Goal: Task Accomplishment & Management: Manage account settings

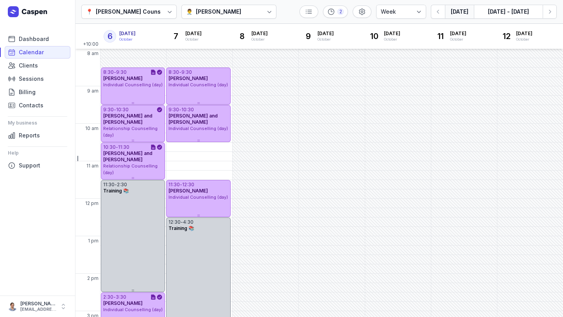
select select "week"
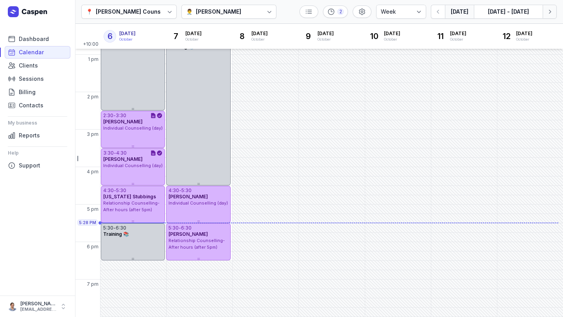
click at [551, 11] on icon "button" at bounding box center [549, 12] width 8 height 8
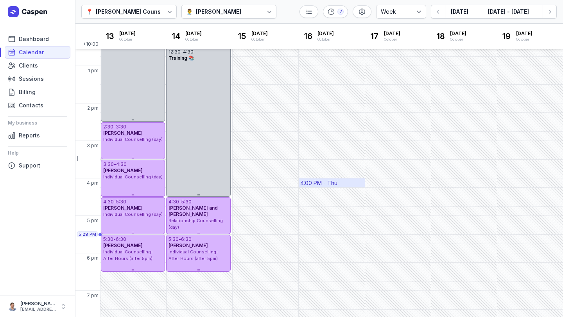
scroll to position [168, 0]
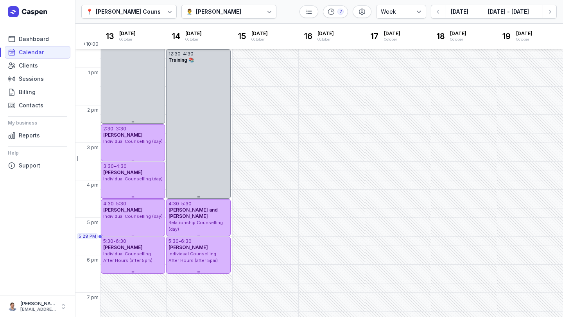
click at [557, 11] on div "📍 [PERSON_NAME] Counselling 👨‍⚕️ [PERSON_NAME] 2 Day 3 days Work week Week [DAT…" at bounding box center [319, 12] width 488 height 24
click at [545, 10] on icon "button" at bounding box center [549, 12] width 8 height 8
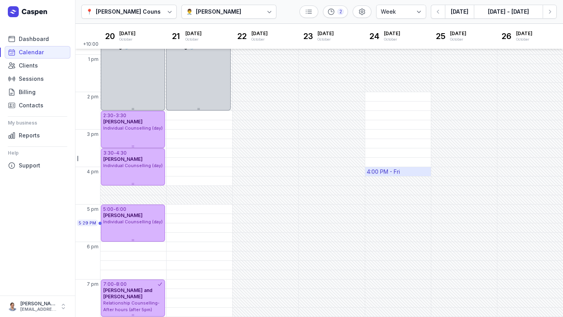
scroll to position [180, 0]
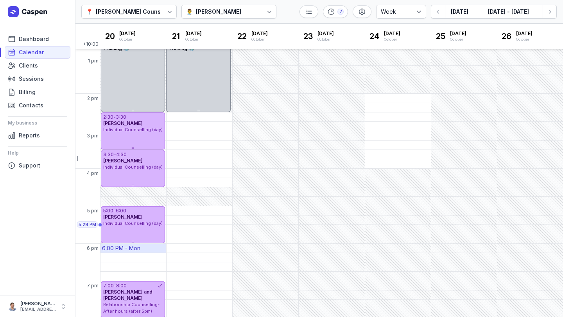
click at [124, 249] on div "6:00 PM - Mon" at bounding box center [121, 249] width 38 height 8
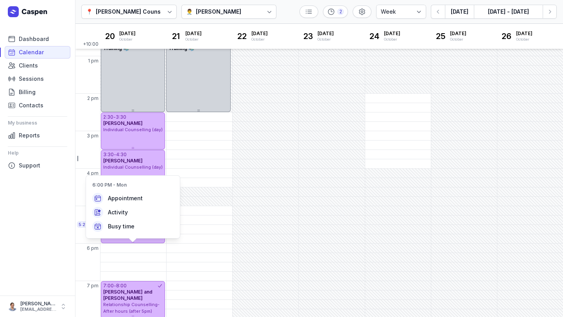
click at [125, 190] on div "Appointment Activity Busy time" at bounding box center [133, 212] width 94 height 45
click at [125, 196] on span "Appointment" at bounding box center [125, 199] width 35 height 8
select select
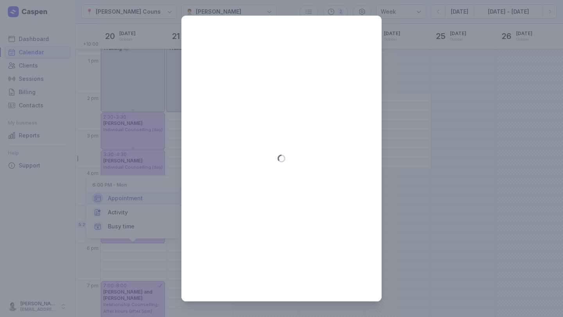
type input "[DATE]"
select select "18:00"
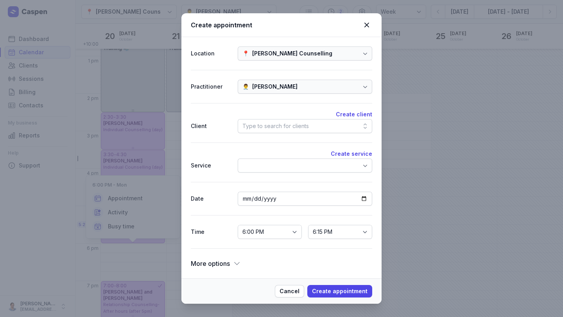
click at [278, 165] on div at bounding box center [305, 166] width 134 height 14
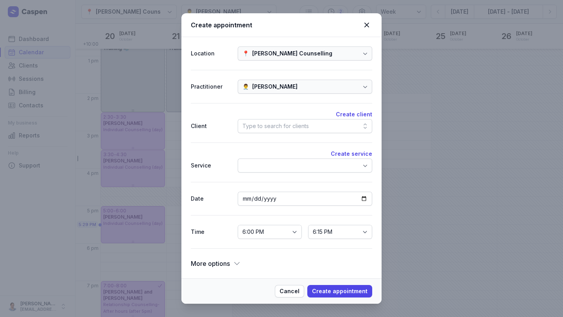
click at [275, 134] on div "Create client Client Type to search for clients" at bounding box center [281, 122] width 181 height 39
click at [274, 127] on div "Type to search for clients" at bounding box center [275, 126] width 66 height 9
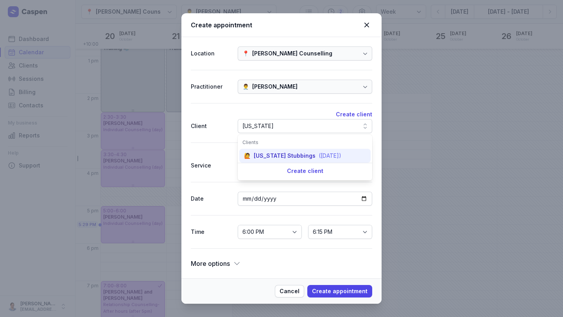
type input "[US_STATE]"
click at [302, 157] on div "[US_STATE] Stubbings" at bounding box center [285, 156] width 62 height 8
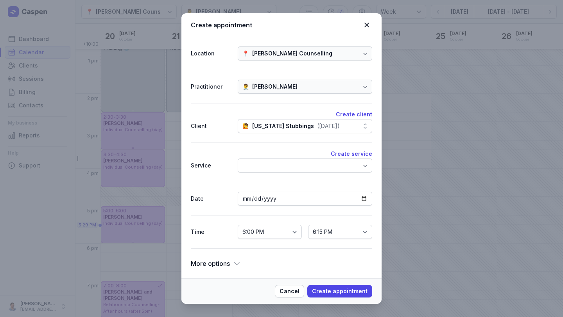
click at [281, 163] on div at bounding box center [305, 166] width 134 height 14
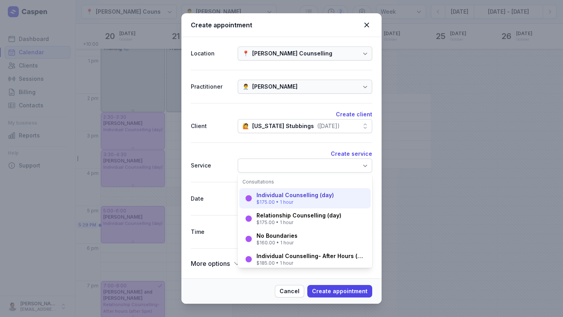
click at [295, 202] on div "$175.00 • 1 hour" at bounding box center [294, 202] width 77 height 6
select select "19:00"
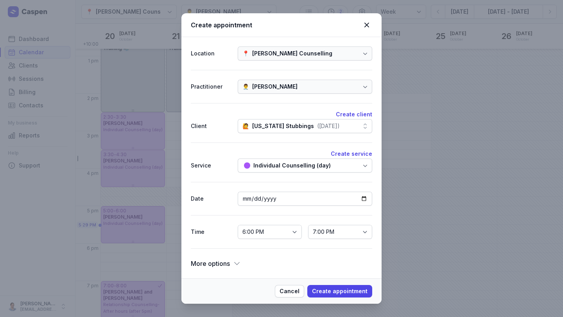
click at [304, 169] on div "Individual Counselling (day)" at bounding box center [291, 165] width 77 height 9
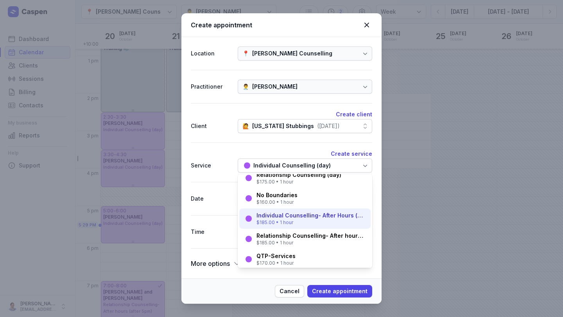
scroll to position [38, 0]
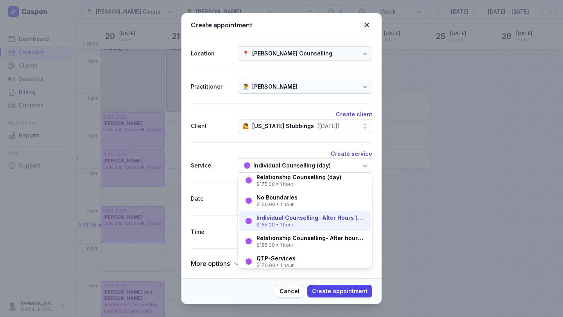
click at [303, 225] on div "$185.00 • 1 hour" at bounding box center [310, 225] width 109 height 6
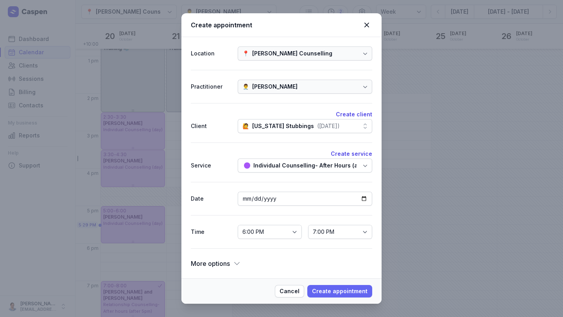
click at [346, 289] on span "Create appointment" at bounding box center [339, 291] width 55 height 9
select select
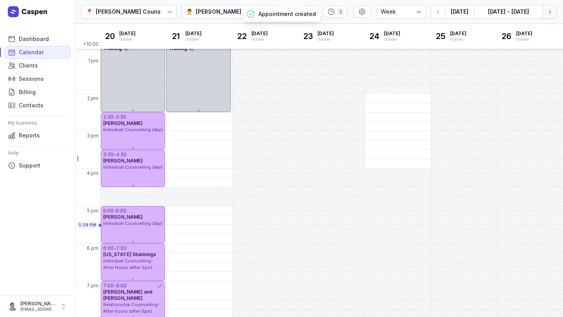
click at [547, 13] on icon "button" at bounding box center [549, 12] width 8 height 8
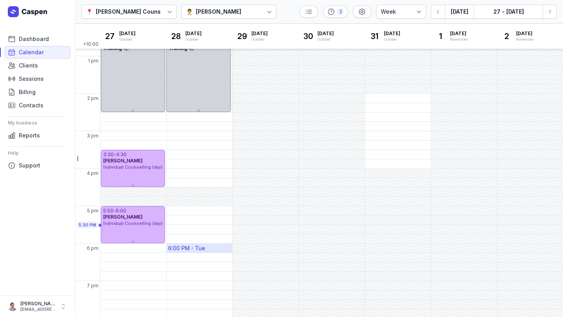
click at [211, 249] on div "6:00 PM - Tue" at bounding box center [199, 248] width 66 height 9
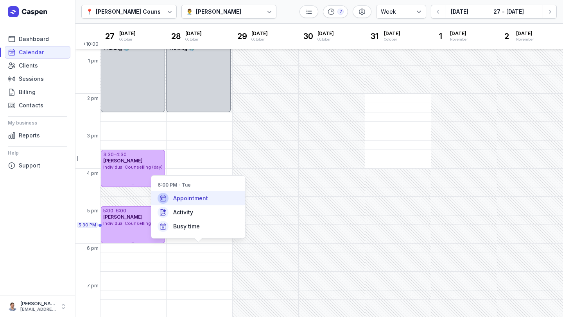
click at [190, 200] on span "Appointment" at bounding box center [190, 199] width 35 height 8
select select
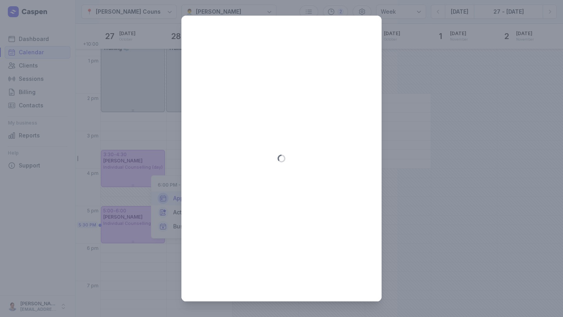
type input "[DATE]"
select select "18:00"
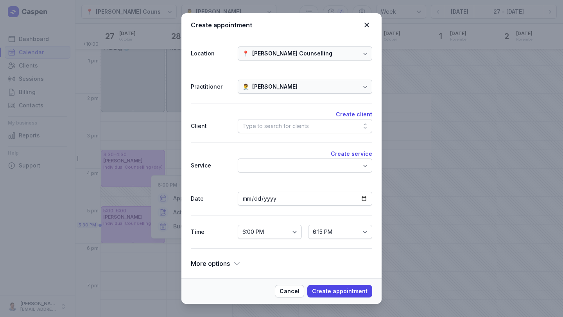
click at [319, 170] on div at bounding box center [305, 166] width 134 height 14
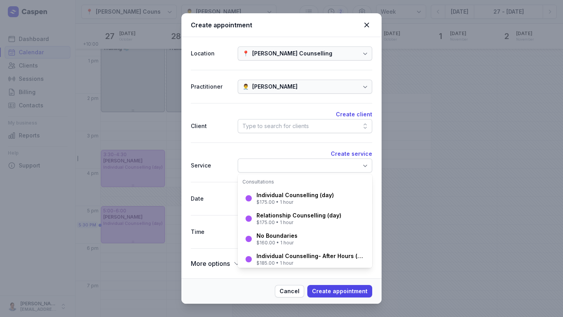
click at [287, 128] on div "Type to search for clients" at bounding box center [275, 126] width 66 height 9
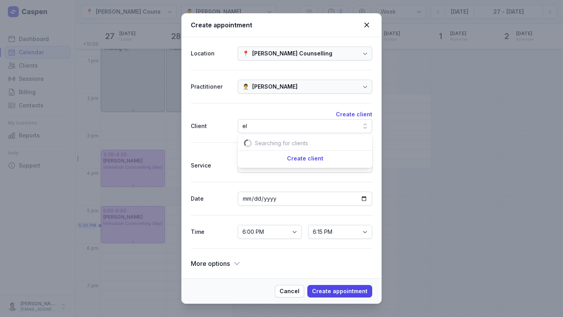
scroll to position [0, 8]
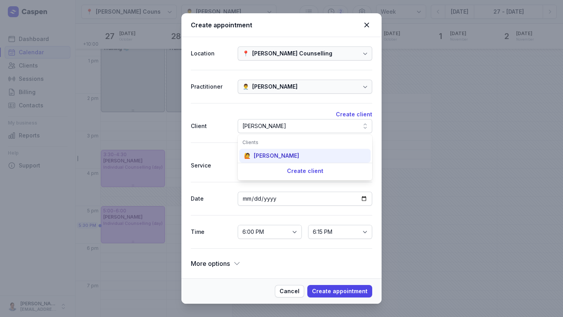
type input "[PERSON_NAME]"
click at [293, 155] on div "🙋 [PERSON_NAME]" at bounding box center [304, 156] width 131 height 14
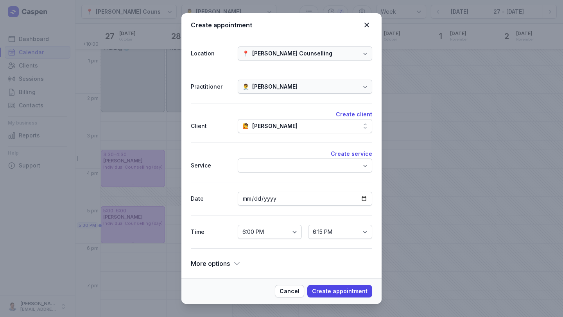
click at [287, 165] on div at bounding box center [305, 166] width 134 height 14
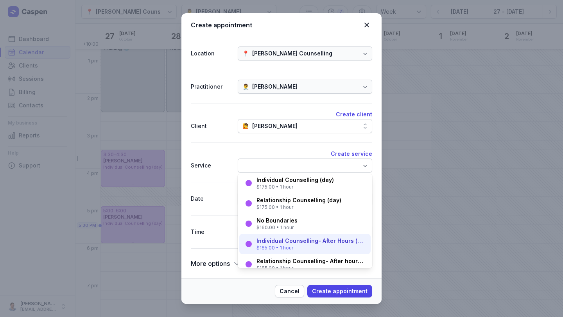
scroll to position [16, 0]
click at [294, 241] on div "Individual Counselling- After Hours (after 5pm)" at bounding box center [310, 240] width 109 height 8
select select "19:00"
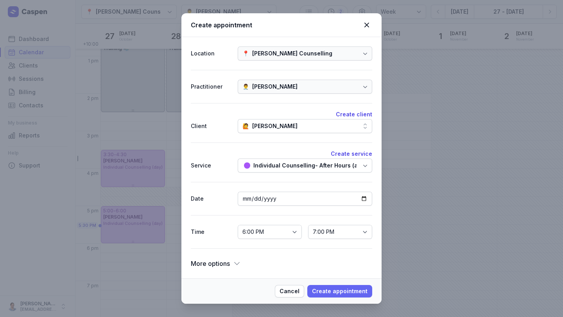
click at [337, 292] on span "Create appointment" at bounding box center [339, 291] width 55 height 9
select select
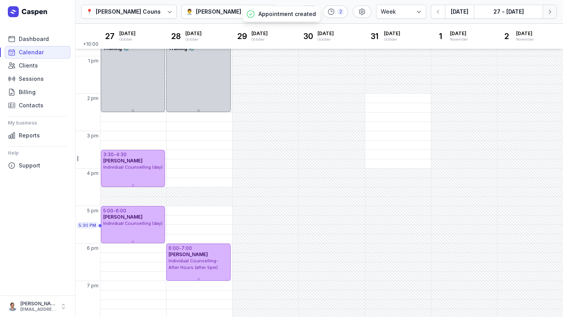
click at [548, 15] on icon "button" at bounding box center [549, 12] width 8 height 8
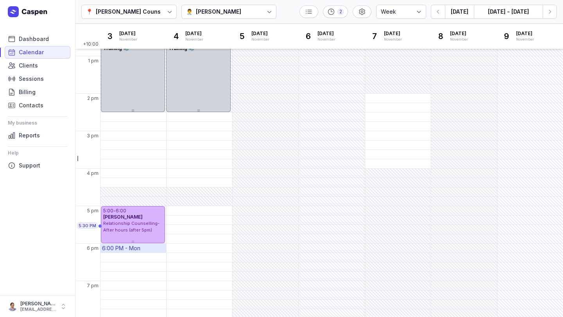
click at [135, 251] on div "6:00 PM - Mon" at bounding box center [121, 249] width 38 height 8
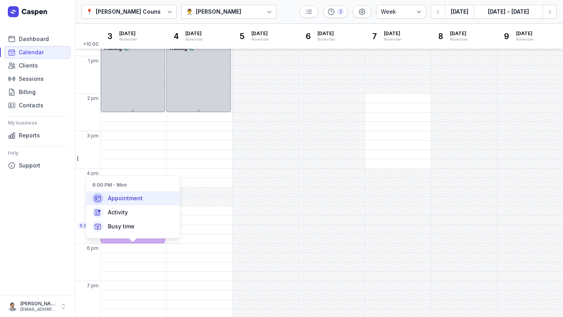
click at [136, 198] on span "Appointment" at bounding box center [125, 199] width 35 height 8
select select
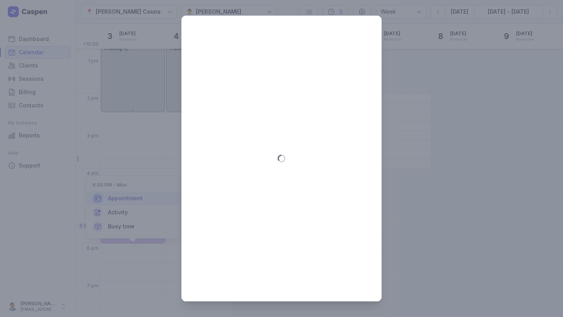
type input "[DATE]"
select select "18:00"
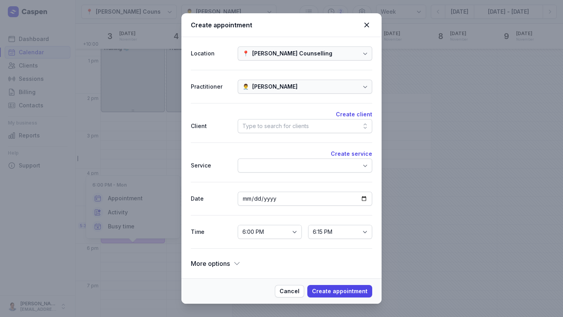
click at [265, 128] on div "Type to search for clients" at bounding box center [275, 126] width 66 height 9
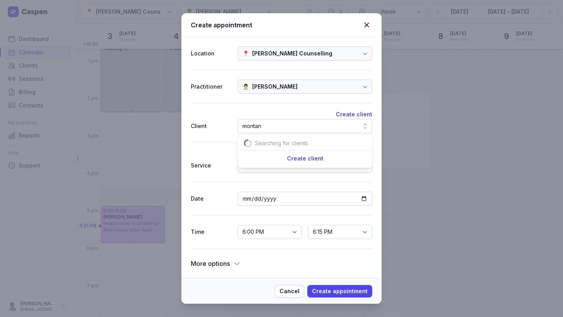
scroll to position [0, 18]
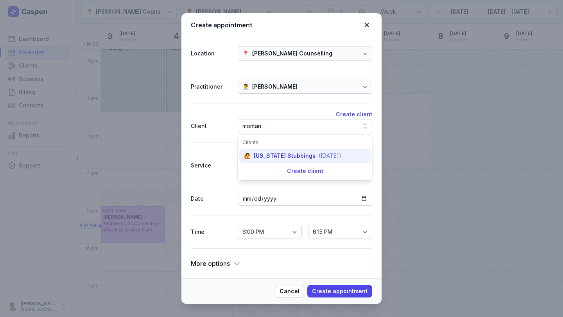
type input "montan"
click at [303, 153] on div "[US_STATE] Stubbings" at bounding box center [285, 156] width 62 height 8
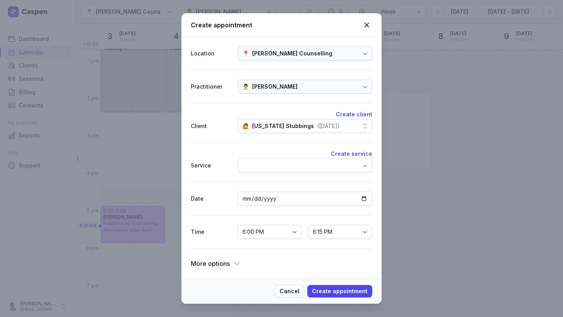
click at [299, 173] on div "Create service Service" at bounding box center [281, 162] width 181 height 39
click at [292, 159] on div at bounding box center [305, 166] width 134 height 14
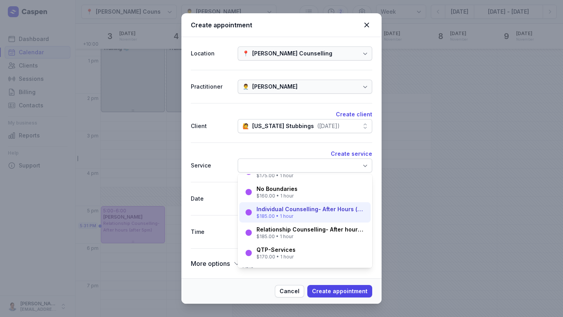
scroll to position [46, 0]
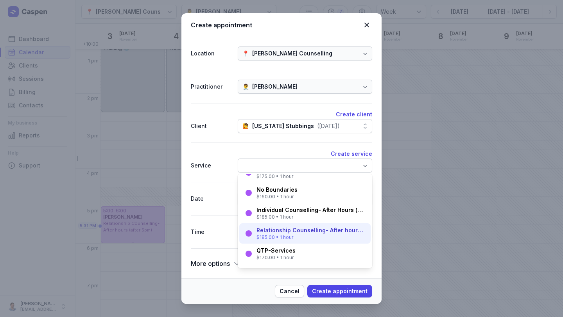
click at [297, 239] on div "$185.00 • 1 hour" at bounding box center [310, 237] width 109 height 6
select select "19:00"
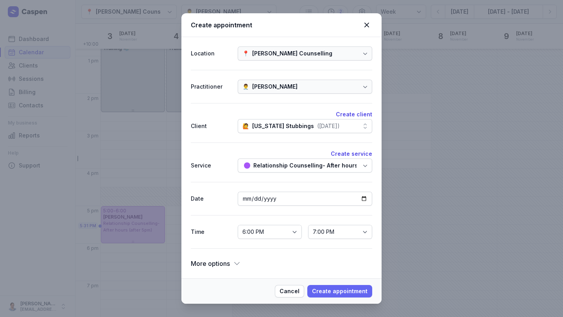
click at [330, 294] on span "Create appointment" at bounding box center [339, 291] width 55 height 9
select select
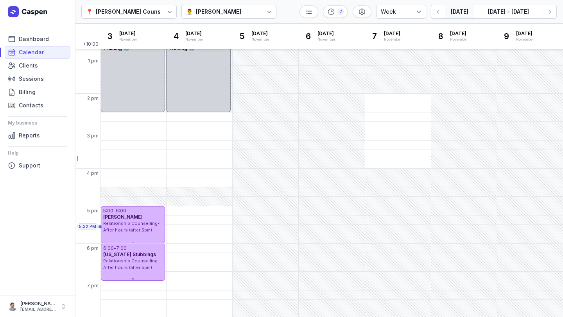
click at [456, 15] on button "[DATE]" at bounding box center [459, 12] width 29 height 14
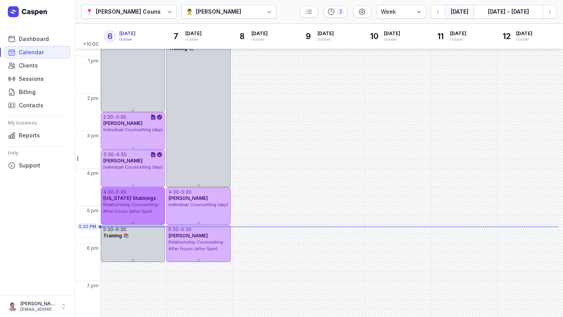
click at [132, 207] on span "Relationship Counselling- After hours (after 5pm)" at bounding box center [131, 208] width 56 height 12
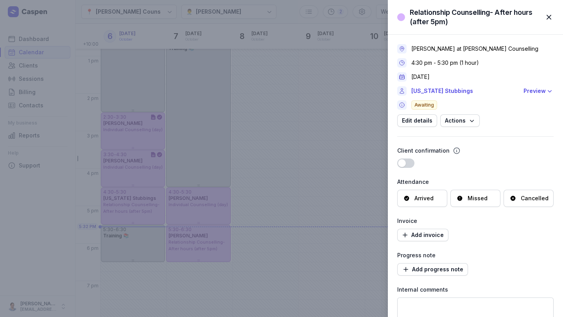
click at [422, 194] on div "Arrived" at bounding box center [422, 198] width 50 height 17
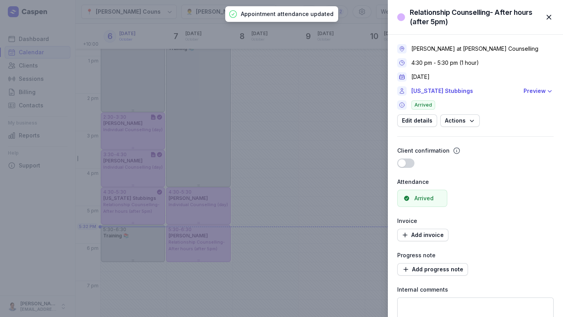
click at [546, 18] on span "button" at bounding box center [548, 17] width 17 height 17
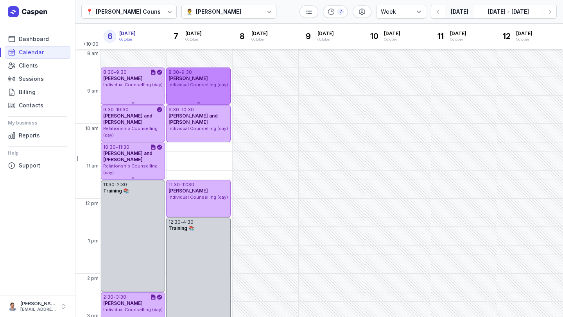
click at [191, 70] on div "9:30" at bounding box center [186, 72] width 11 height 6
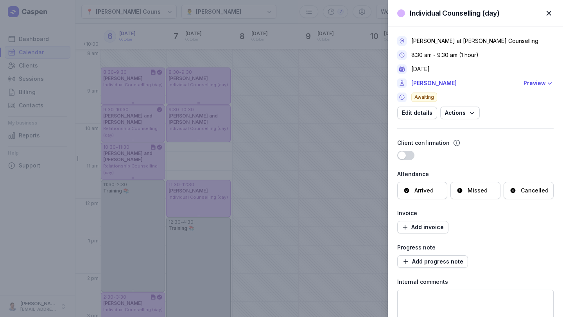
scroll to position [182, 0]
